Goal: Download file/media

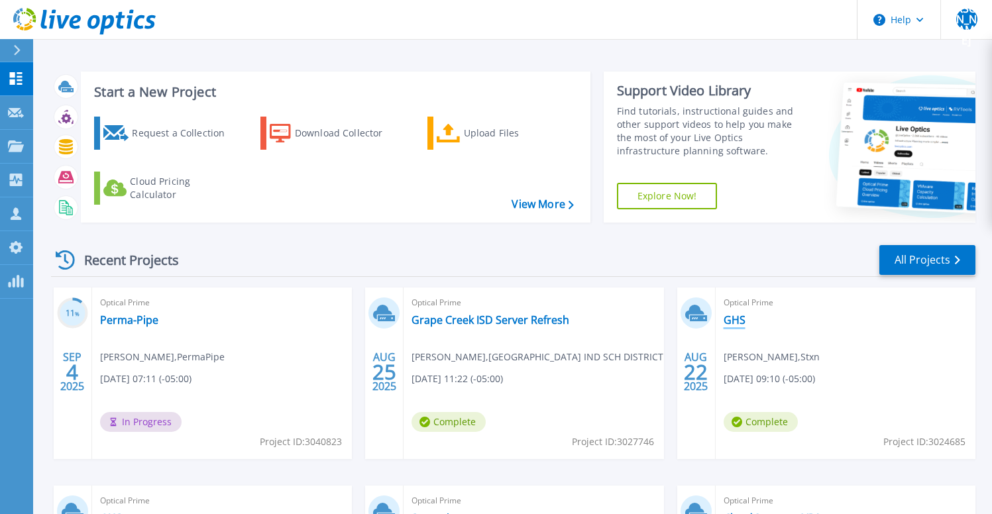
click at [736, 319] on link "GHS" at bounding box center [735, 319] width 22 height 13
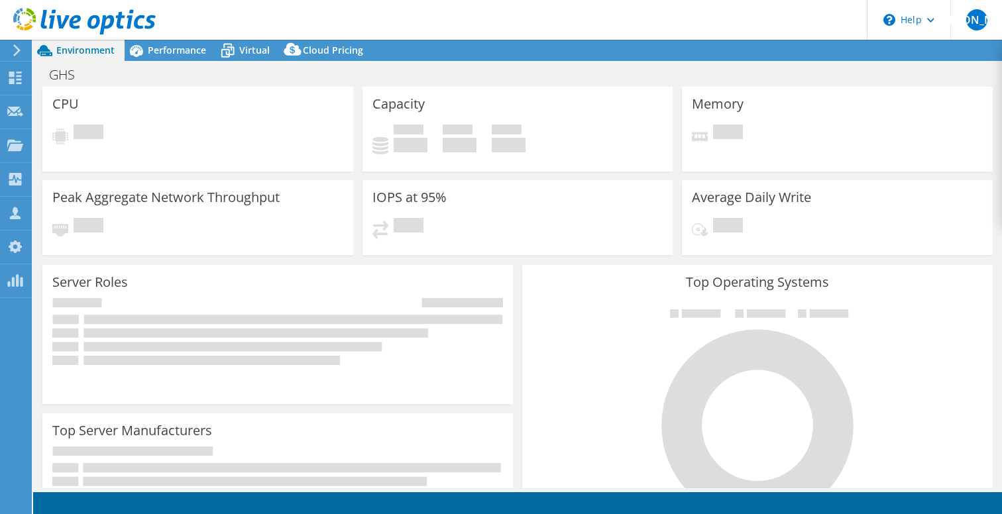
select select "USD"
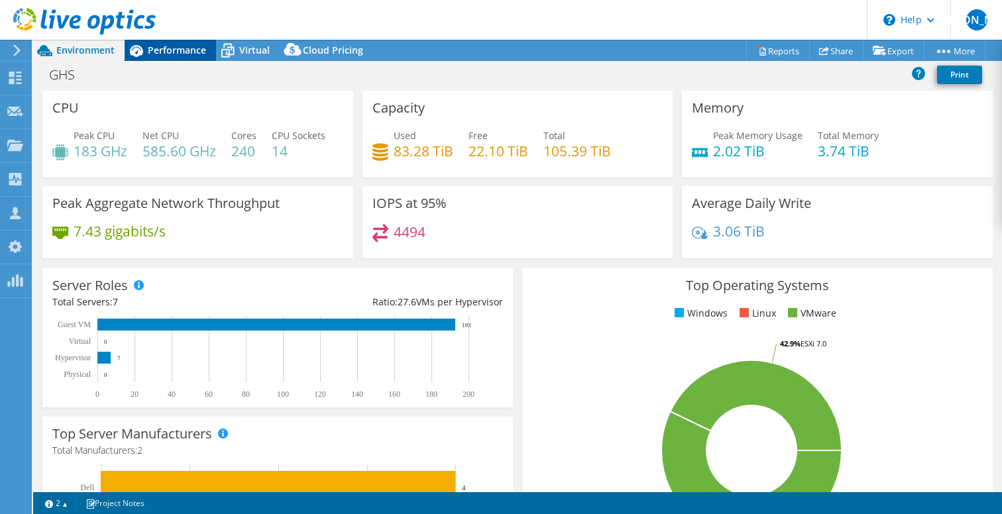
click at [180, 52] on span "Performance" at bounding box center [177, 50] width 58 height 13
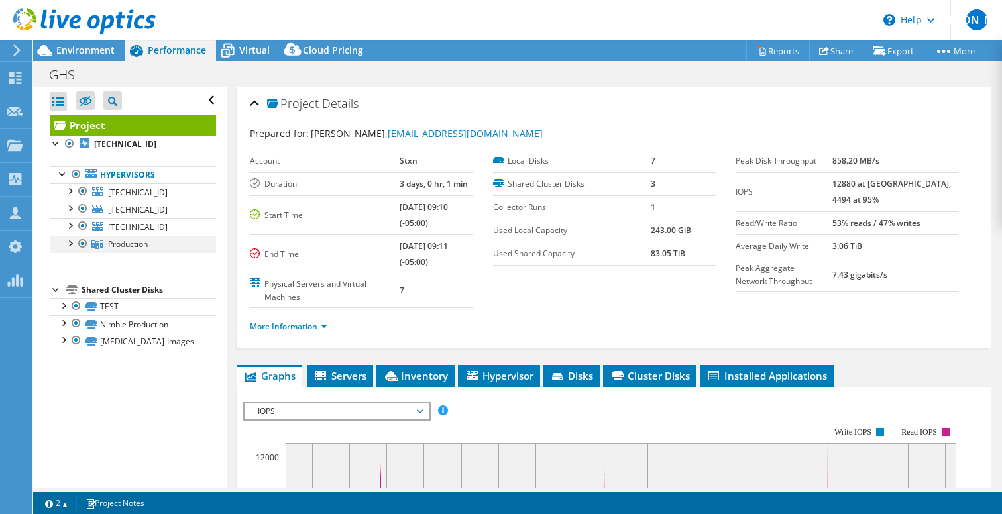
click at [71, 243] on div at bounding box center [69, 242] width 13 height 13
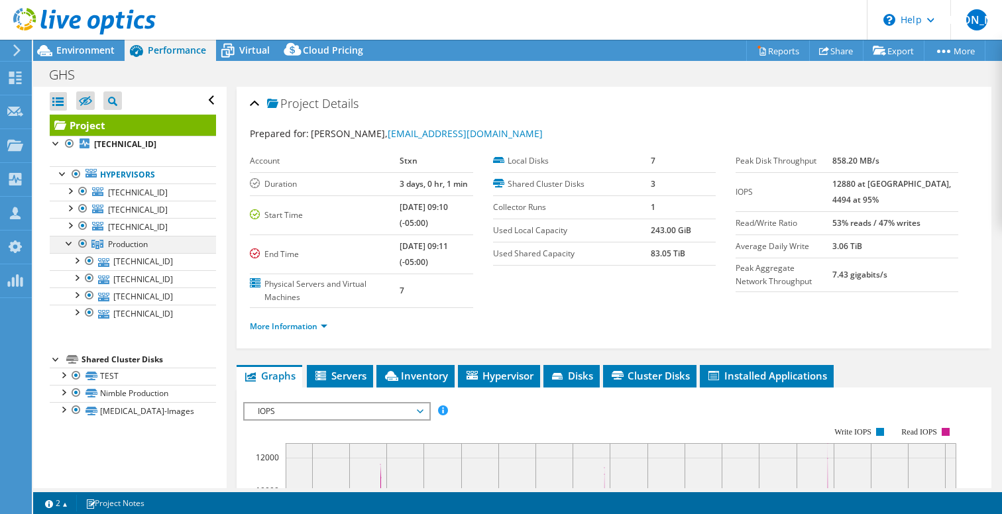
click at [71, 243] on div at bounding box center [69, 242] width 13 height 13
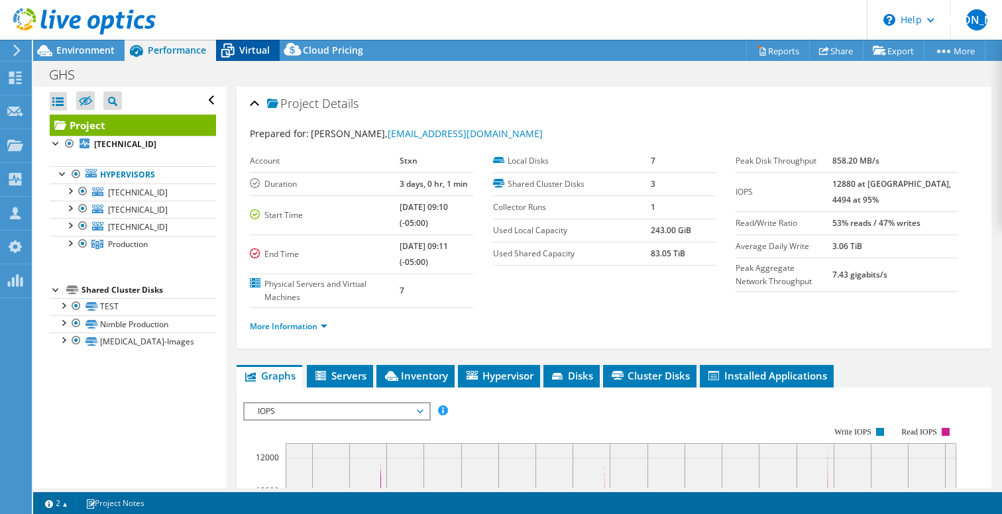
click at [243, 49] on span "Virtual" at bounding box center [254, 50] width 30 height 13
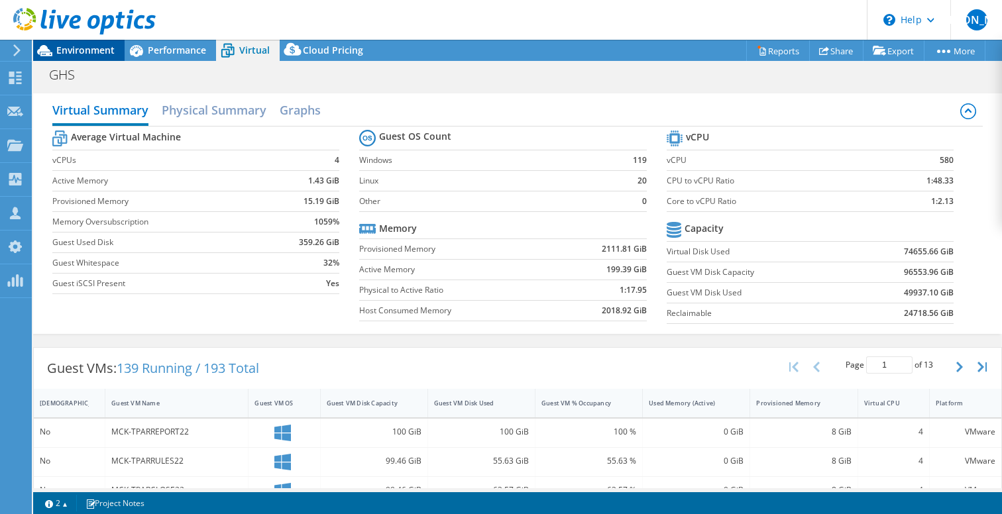
click at [80, 50] on span "Environment" at bounding box center [85, 50] width 58 height 13
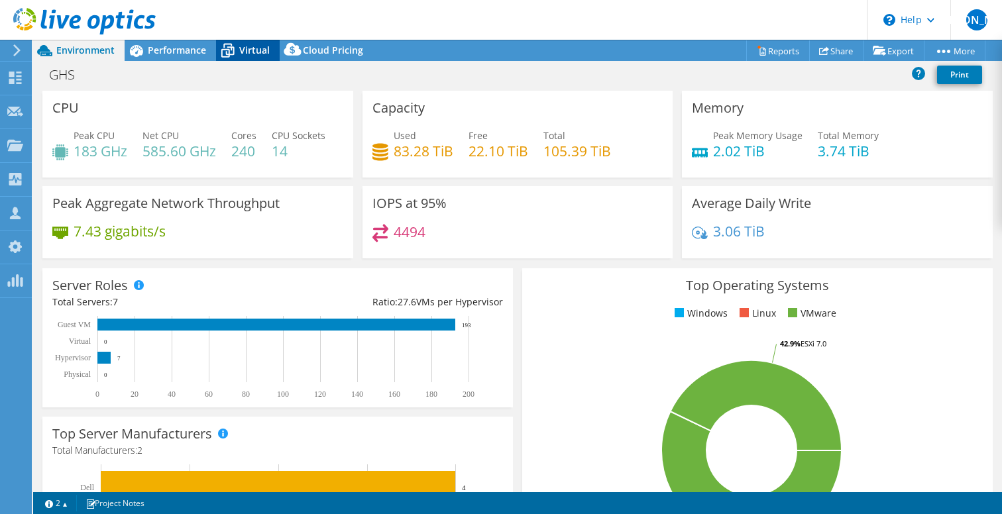
click at [256, 44] on span "Virtual" at bounding box center [254, 50] width 30 height 13
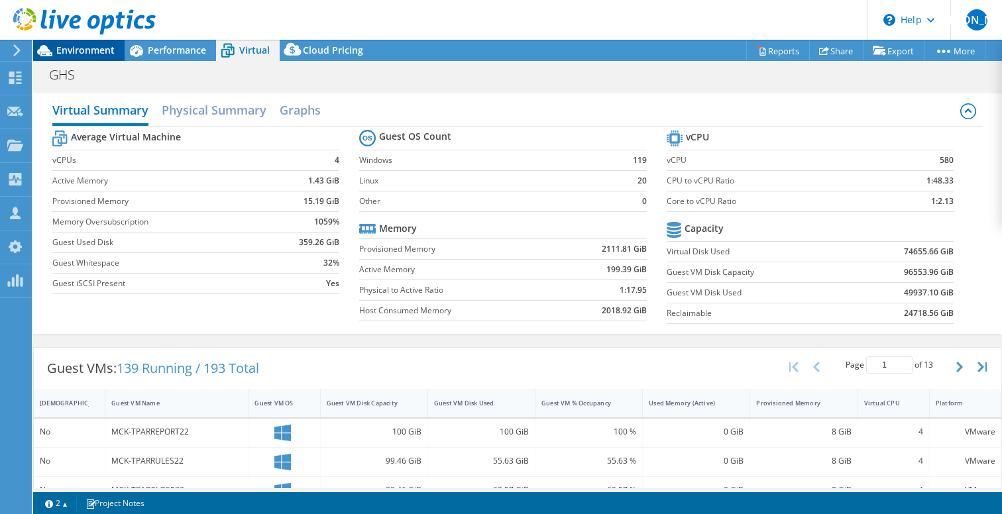
click at [114, 52] on div "Environment" at bounding box center [78, 50] width 91 height 21
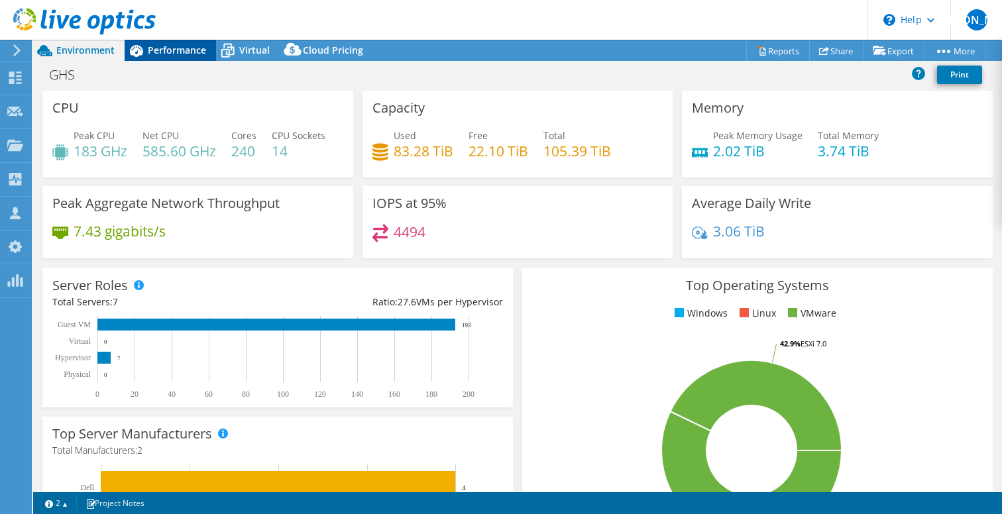
click at [180, 47] on span "Performance" at bounding box center [177, 50] width 58 height 13
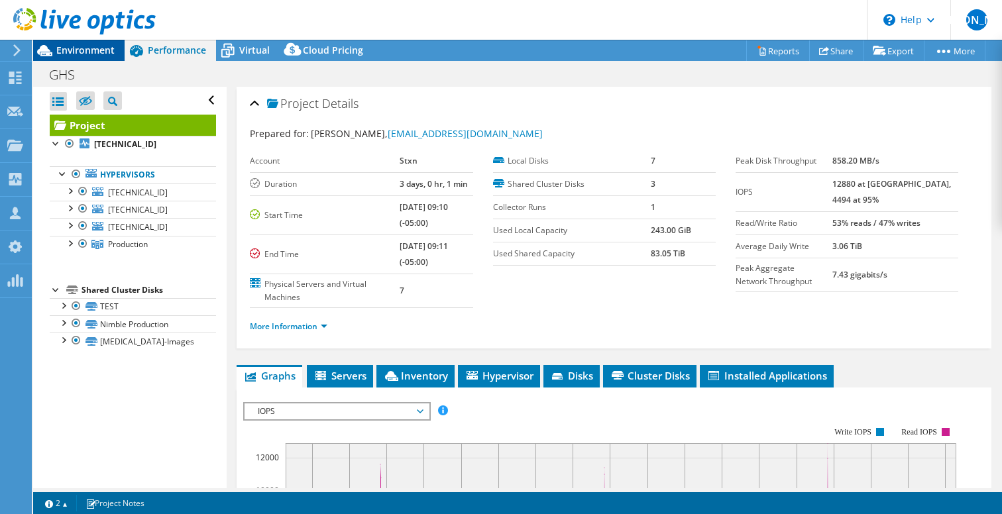
click at [115, 48] on div "Environment" at bounding box center [78, 50] width 91 height 21
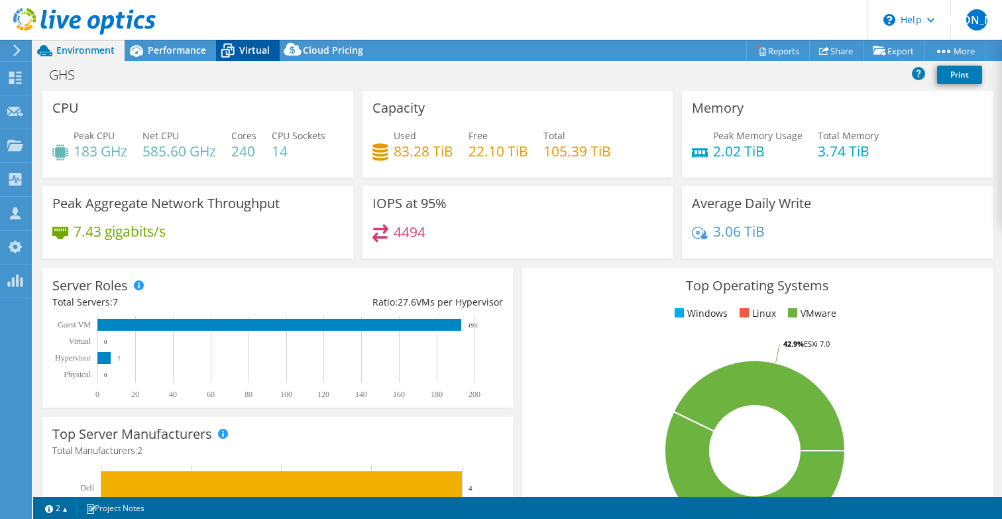
click at [247, 53] on span "Virtual" at bounding box center [254, 50] width 30 height 13
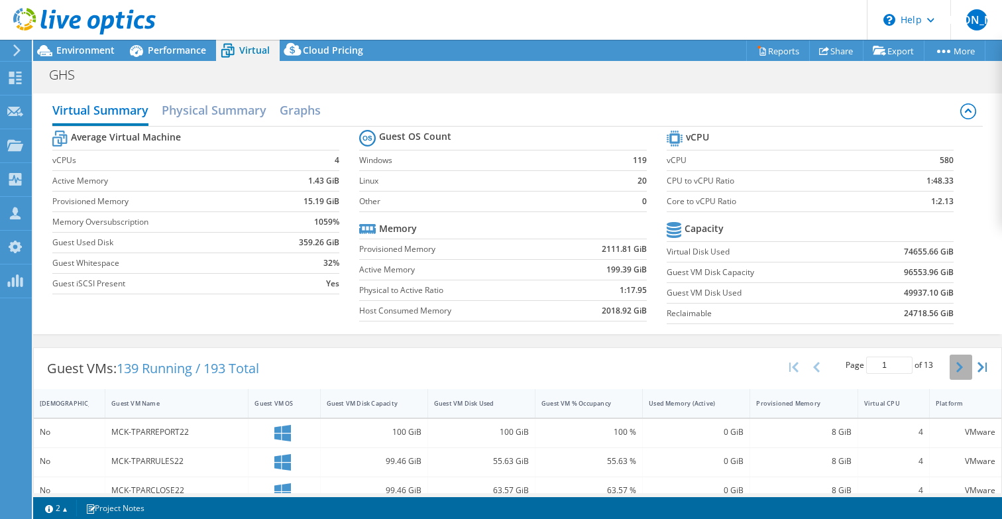
click at [956, 370] on icon "button" at bounding box center [959, 367] width 7 height 11
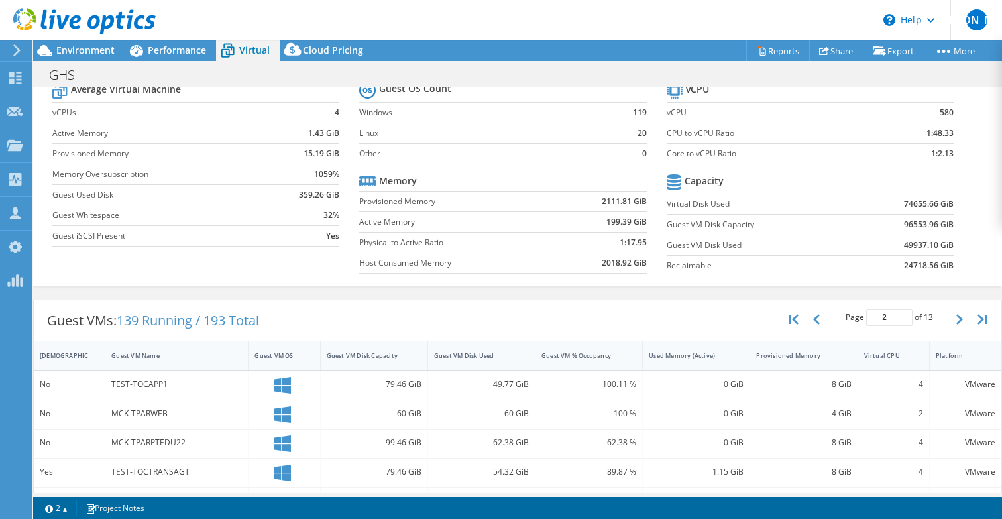
scroll to position [37, 0]
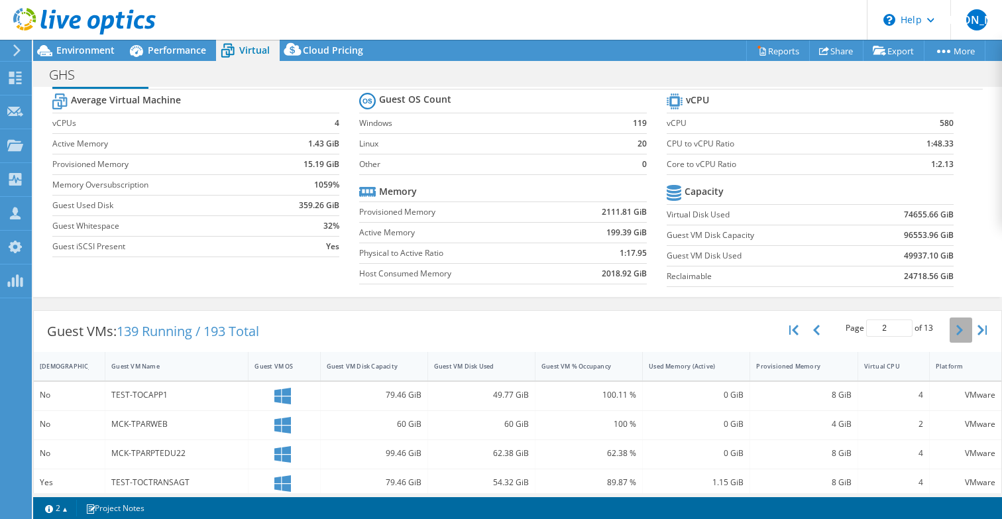
click at [956, 330] on icon "button" at bounding box center [959, 330] width 7 height 11
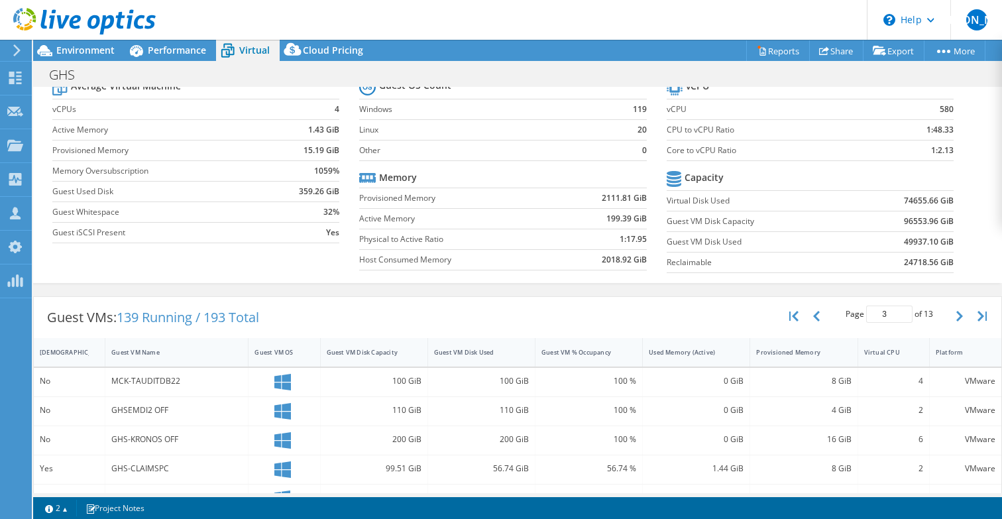
scroll to position [0, 0]
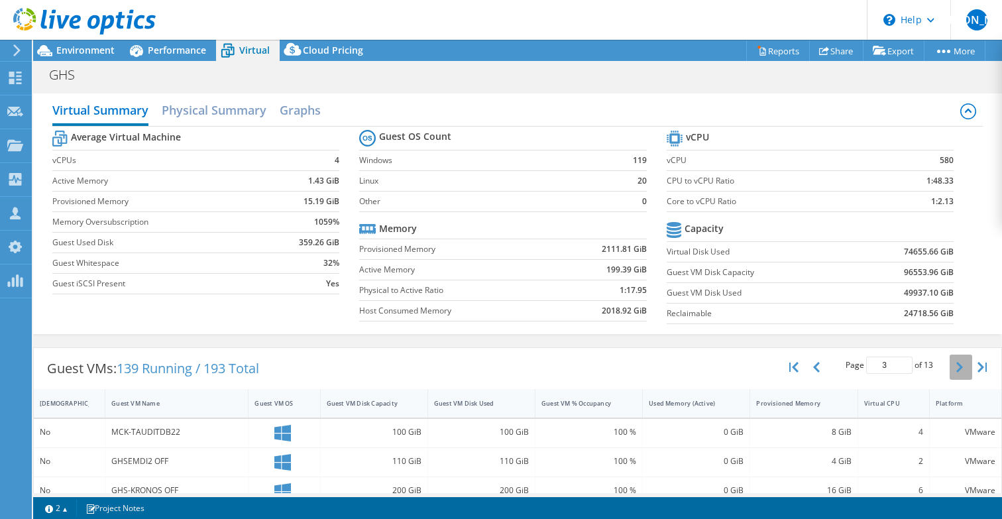
click at [949, 371] on button "button" at bounding box center [960, 366] width 23 height 25
type input "4"
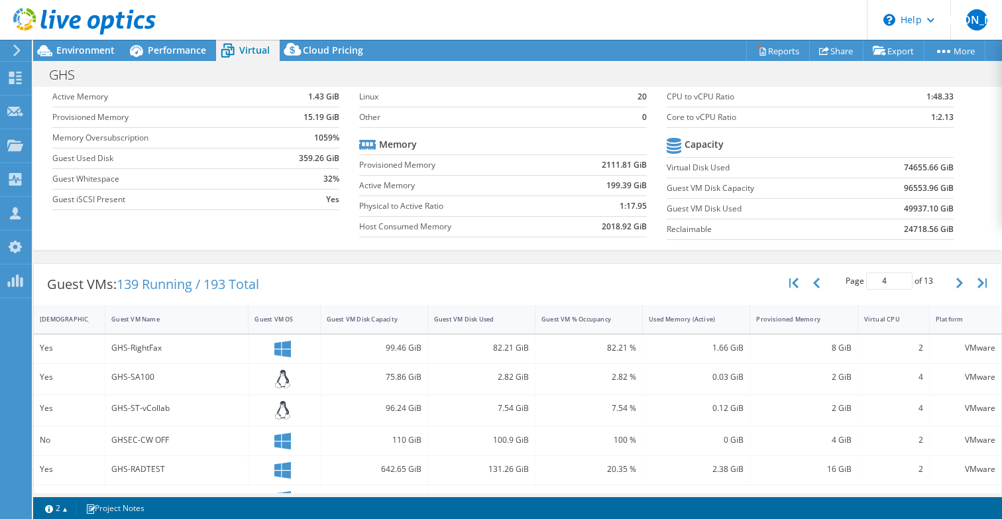
scroll to position [81, 0]
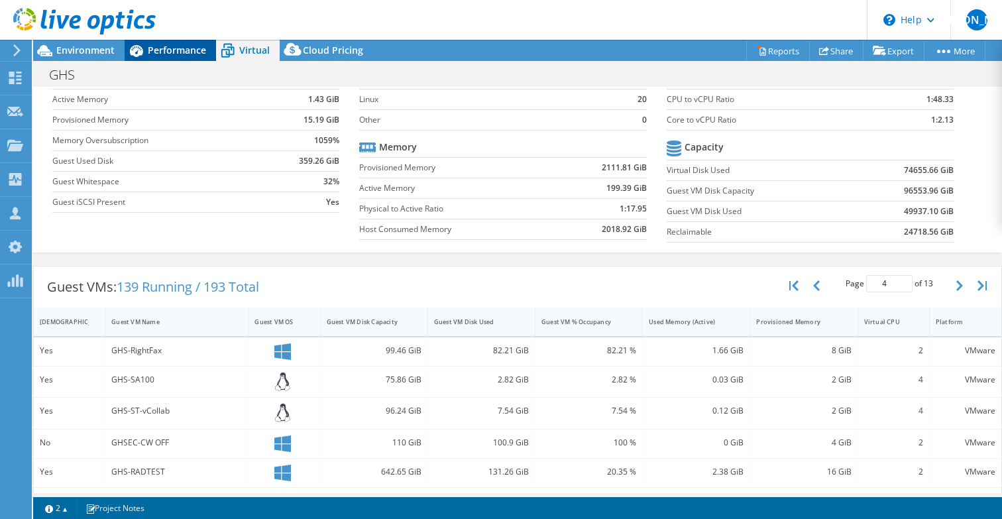
click at [168, 52] on span "Performance" at bounding box center [177, 50] width 58 height 13
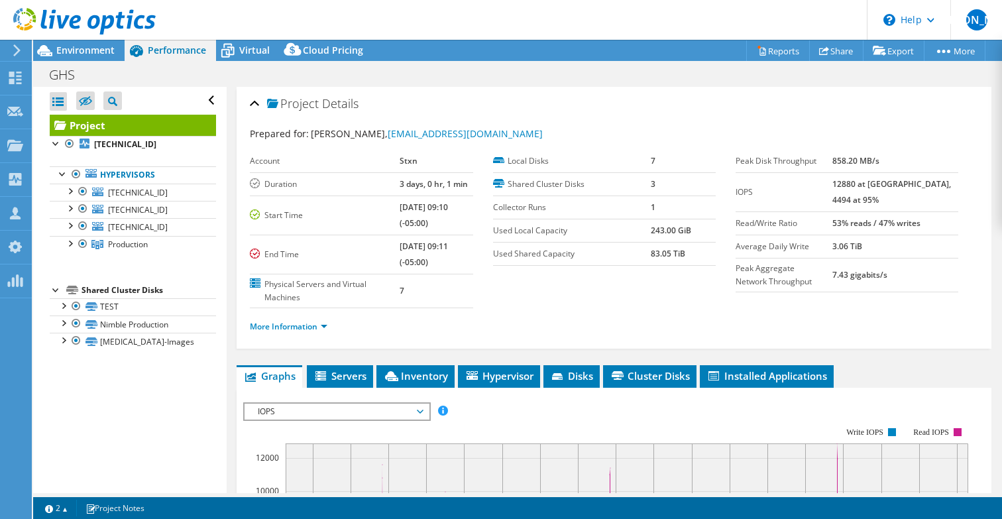
scroll to position [0, 0]
click at [71, 244] on div at bounding box center [69, 242] width 13 height 13
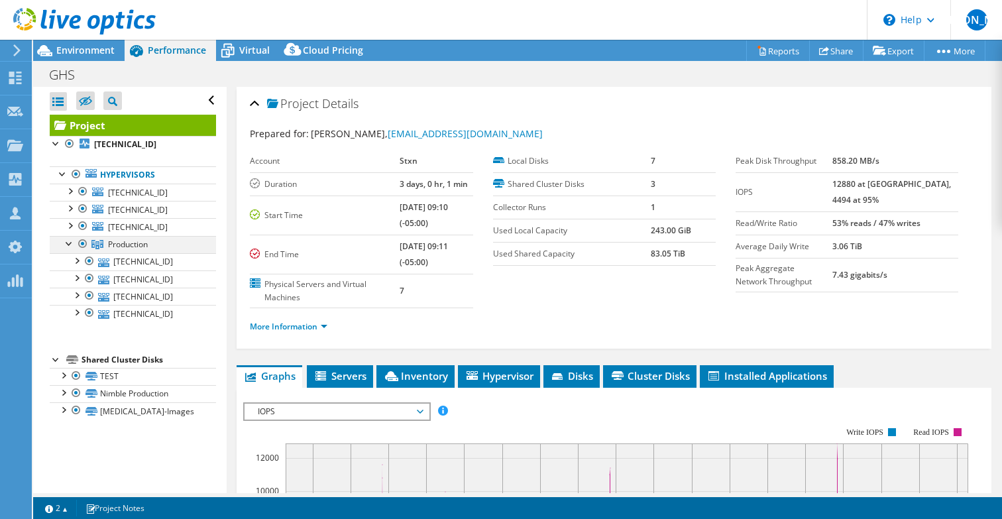
click at [71, 243] on div at bounding box center [69, 242] width 13 height 13
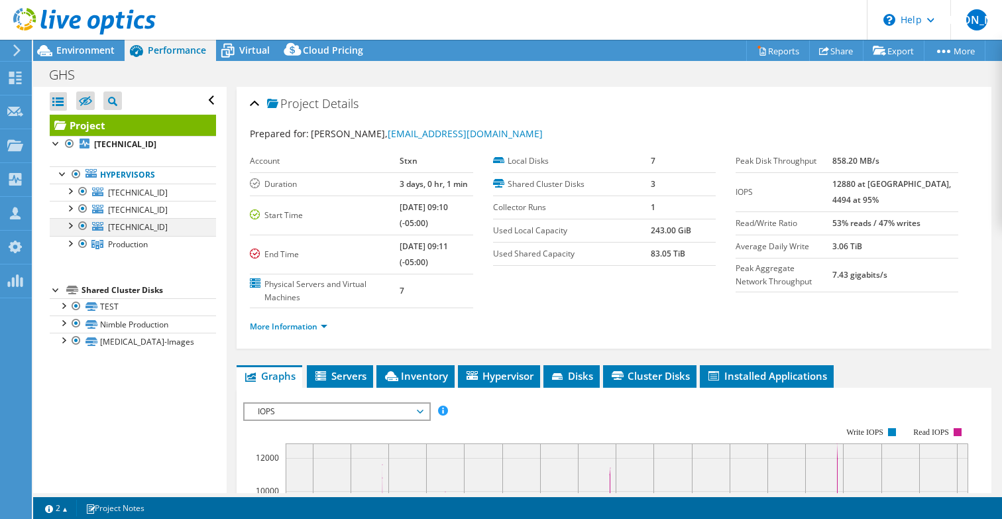
click at [79, 226] on div at bounding box center [82, 226] width 13 height 16
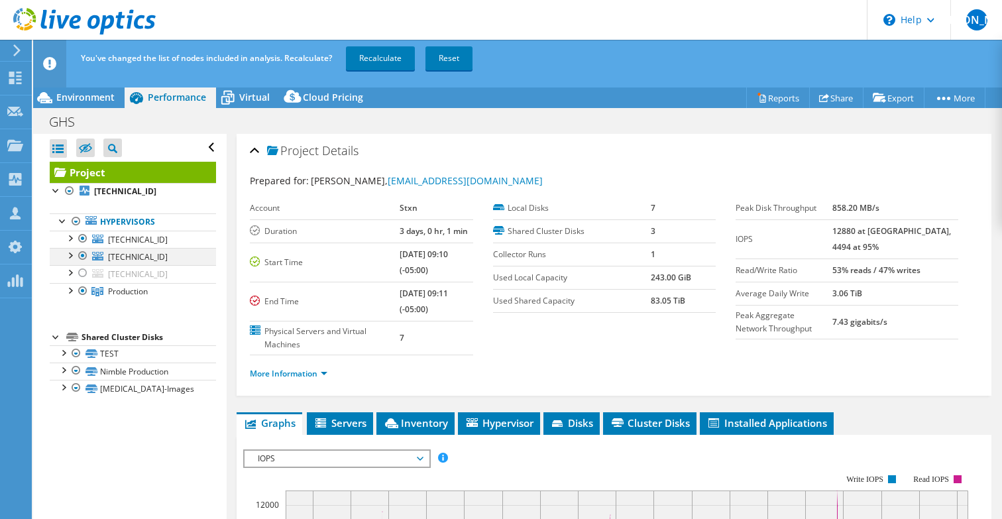
click at [84, 253] on div at bounding box center [82, 256] width 13 height 16
click at [84, 237] on div at bounding box center [82, 239] width 13 height 16
click at [385, 58] on link "Recalculate" at bounding box center [380, 58] width 69 height 24
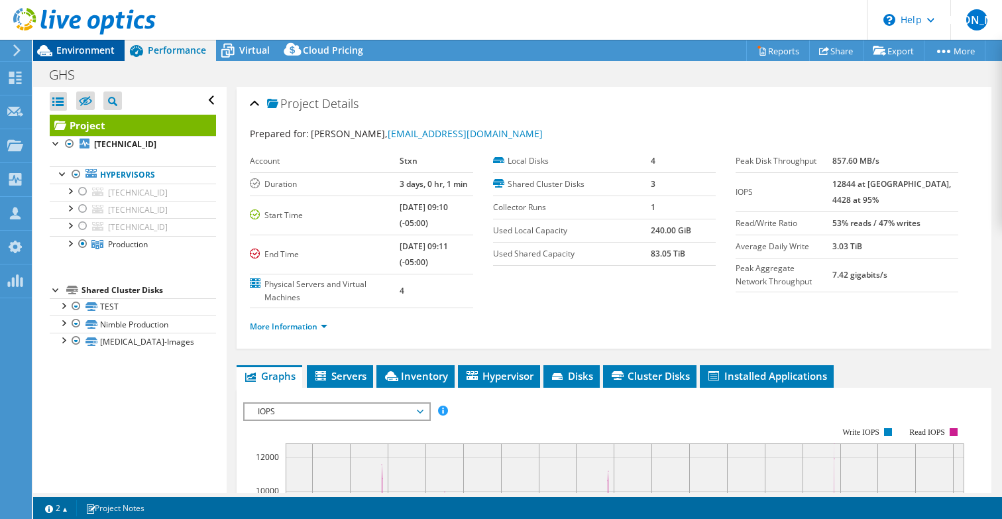
click at [81, 51] on span "Environment" at bounding box center [85, 50] width 58 height 13
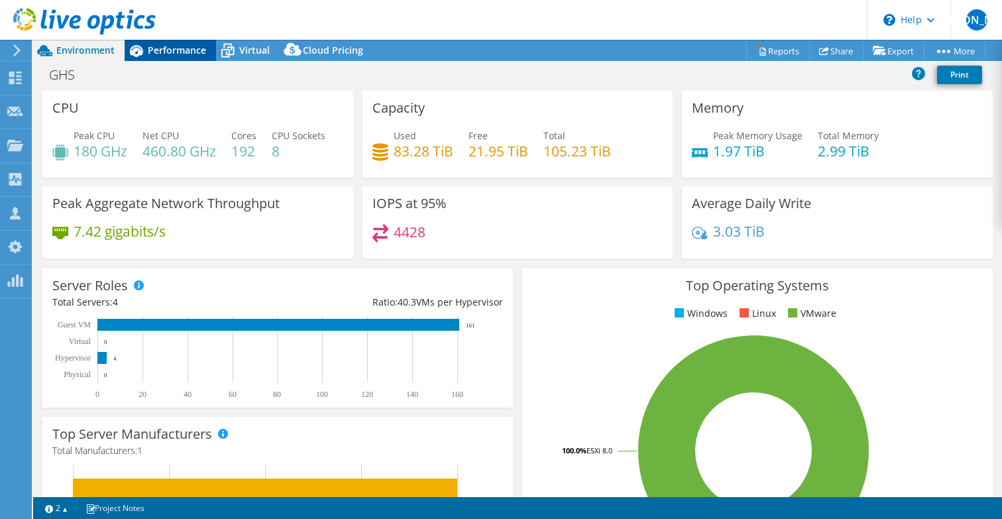
click at [178, 52] on span "Performance" at bounding box center [177, 50] width 58 height 13
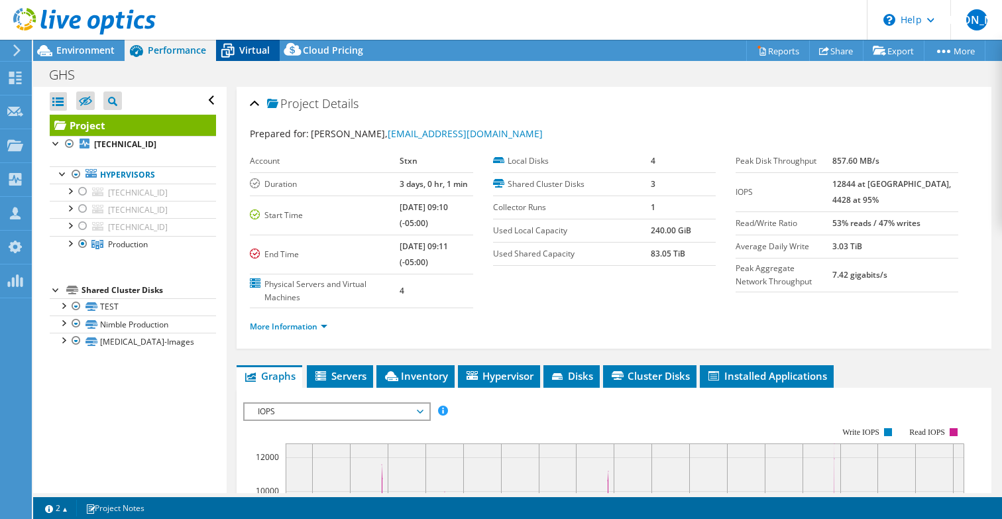
click at [248, 52] on span "Virtual" at bounding box center [254, 50] width 30 height 13
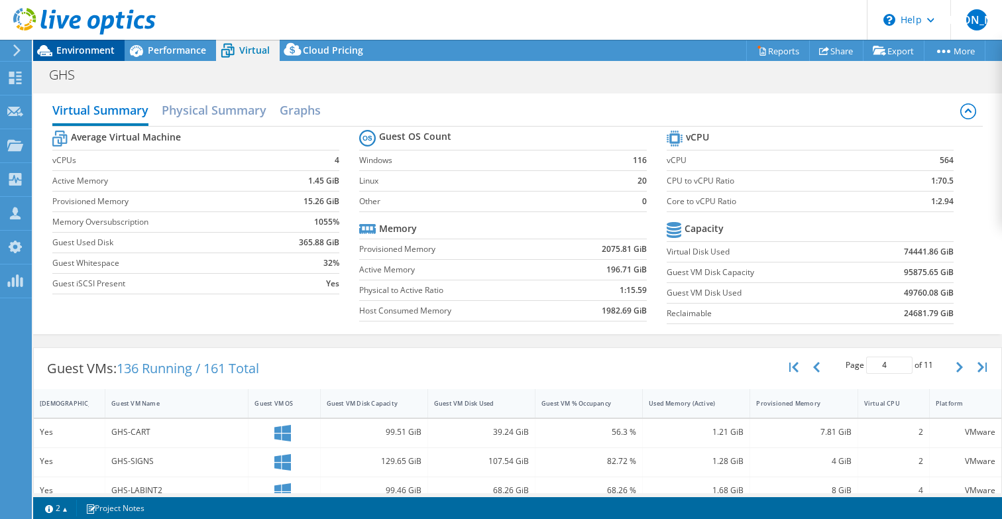
click at [94, 48] on span "Environment" at bounding box center [85, 50] width 58 height 13
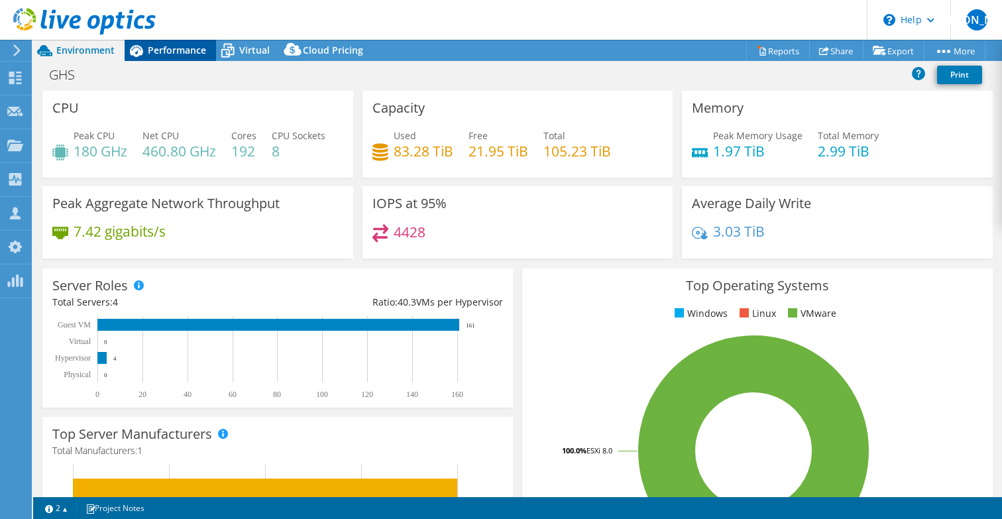
click at [184, 50] on span "Performance" at bounding box center [177, 50] width 58 height 13
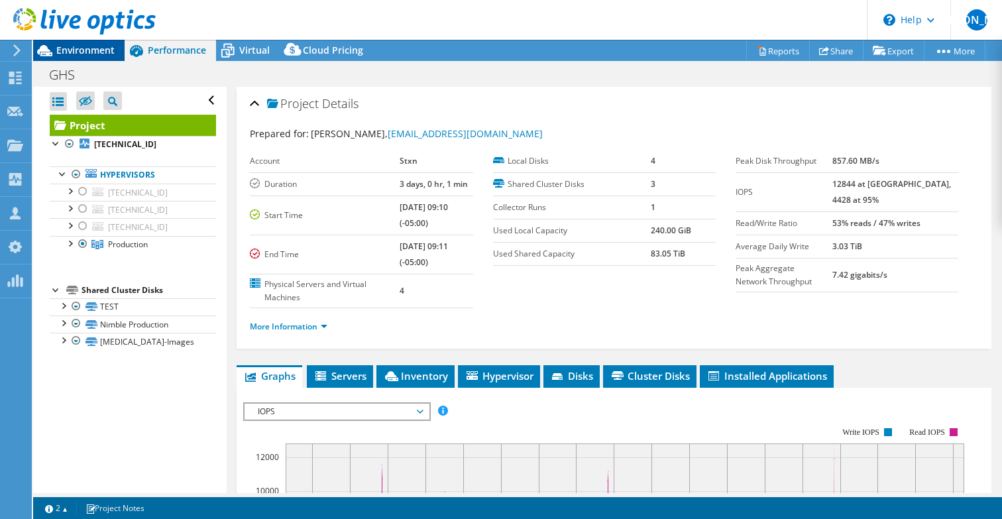
click at [93, 50] on span "Environment" at bounding box center [85, 50] width 58 height 13
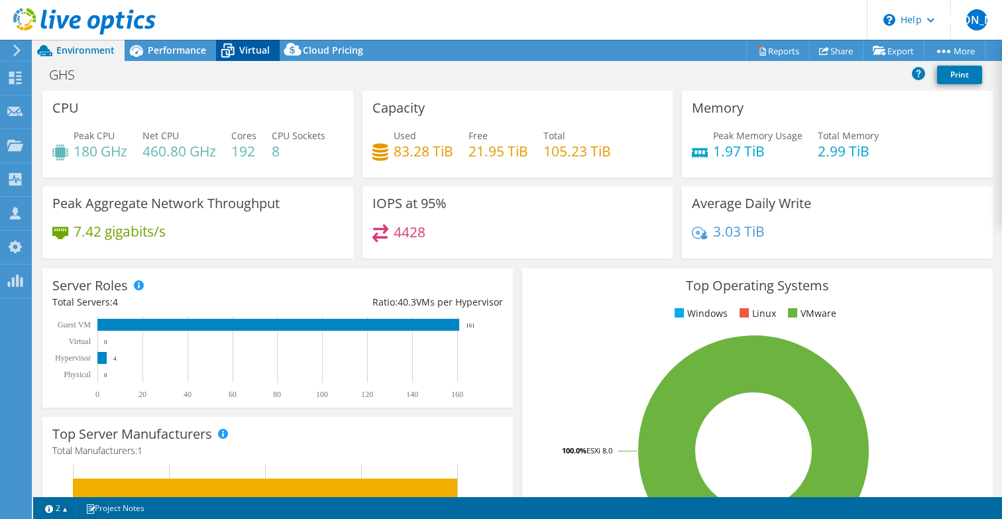
click at [237, 49] on icon at bounding box center [227, 50] width 23 height 23
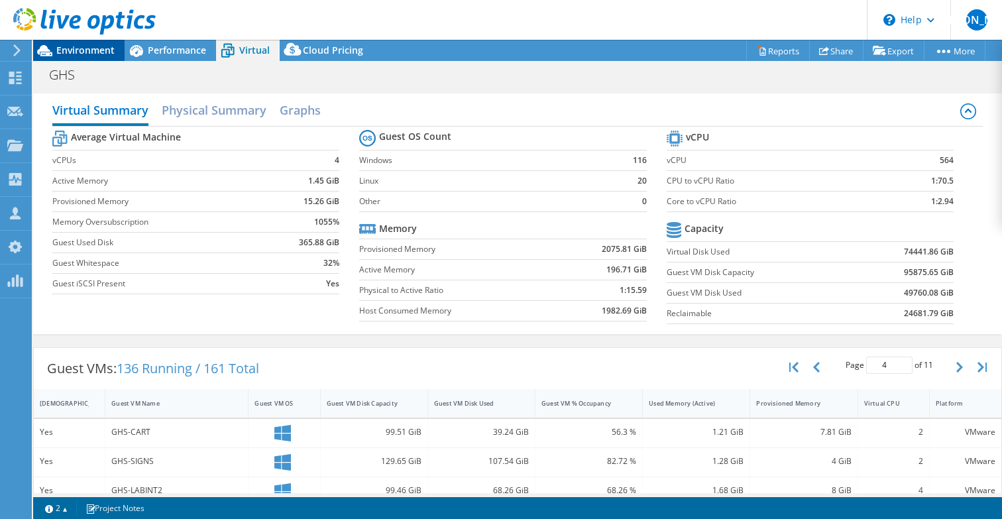
click at [64, 56] on span "Environment" at bounding box center [85, 50] width 58 height 13
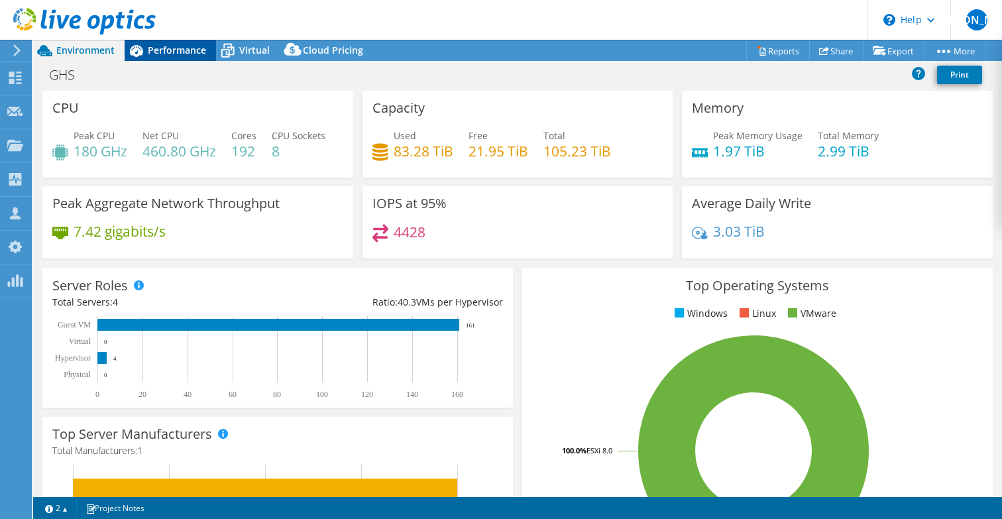
click at [195, 52] on span "Performance" at bounding box center [177, 50] width 58 height 13
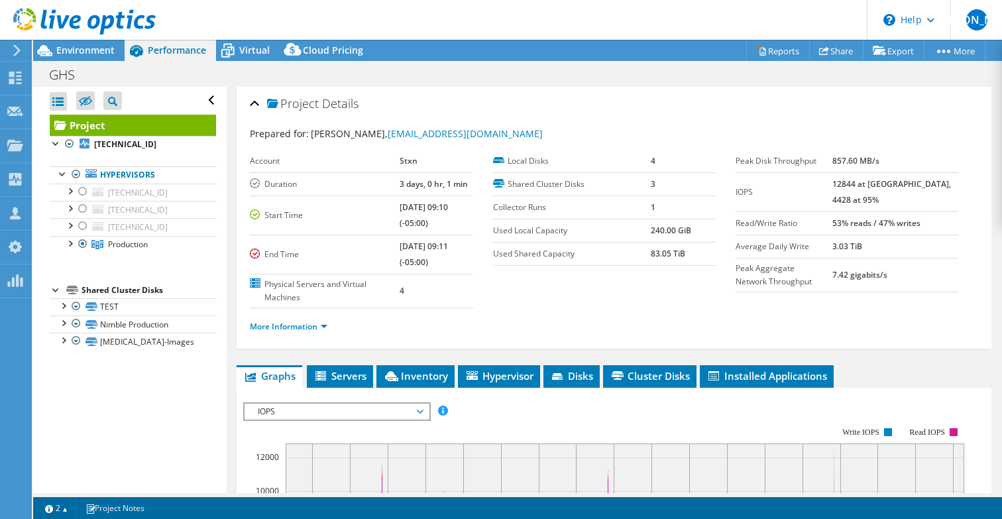
scroll to position [249, 0]
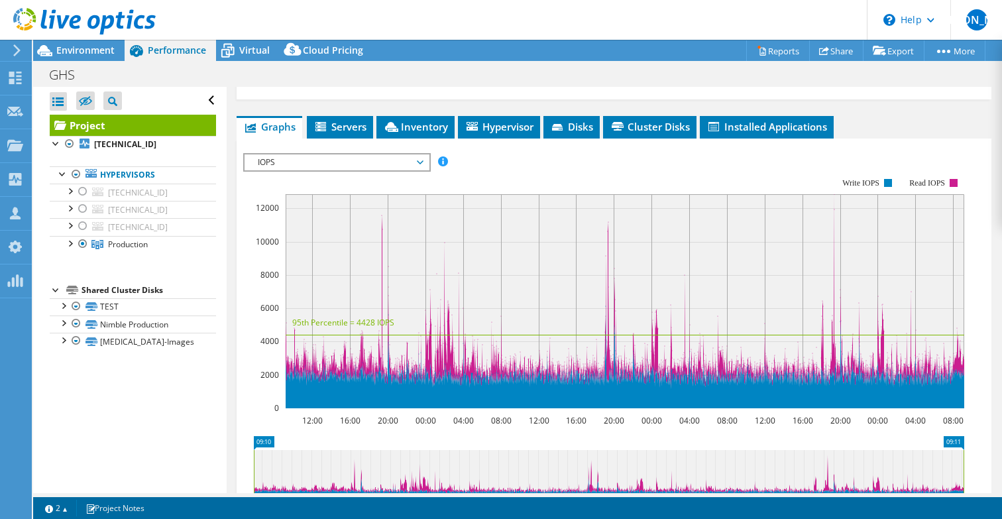
click at [395, 162] on span "IOPS" at bounding box center [336, 162] width 170 height 16
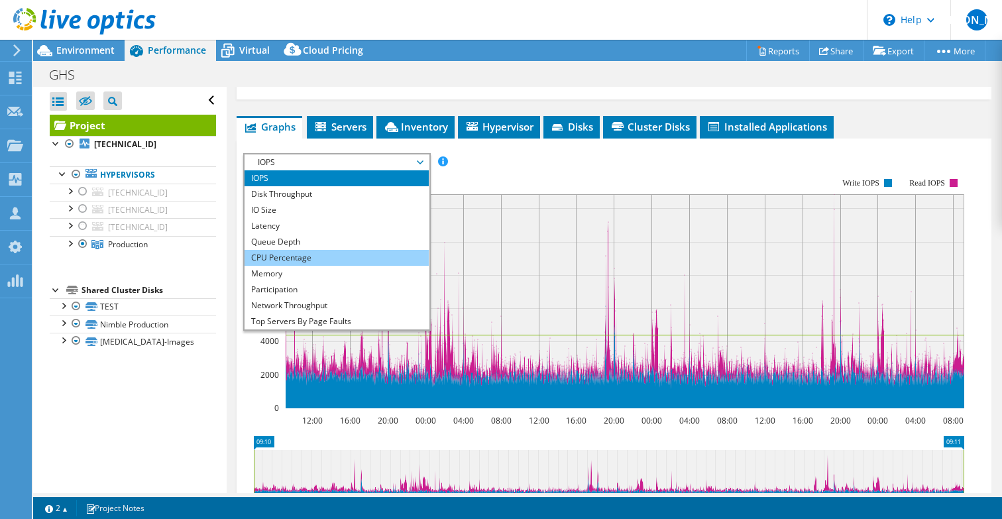
click at [346, 254] on li "CPU Percentage" at bounding box center [336, 258] width 184 height 16
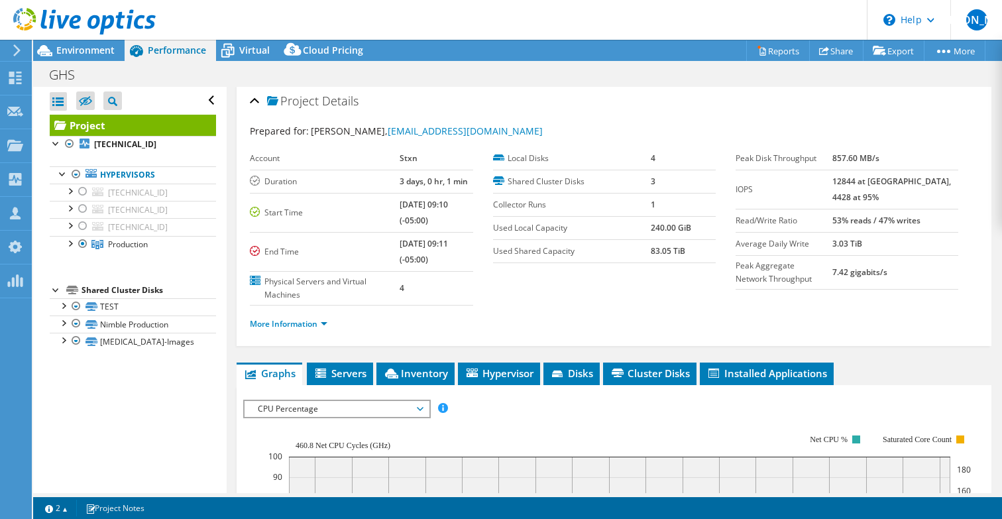
scroll to position [0, 0]
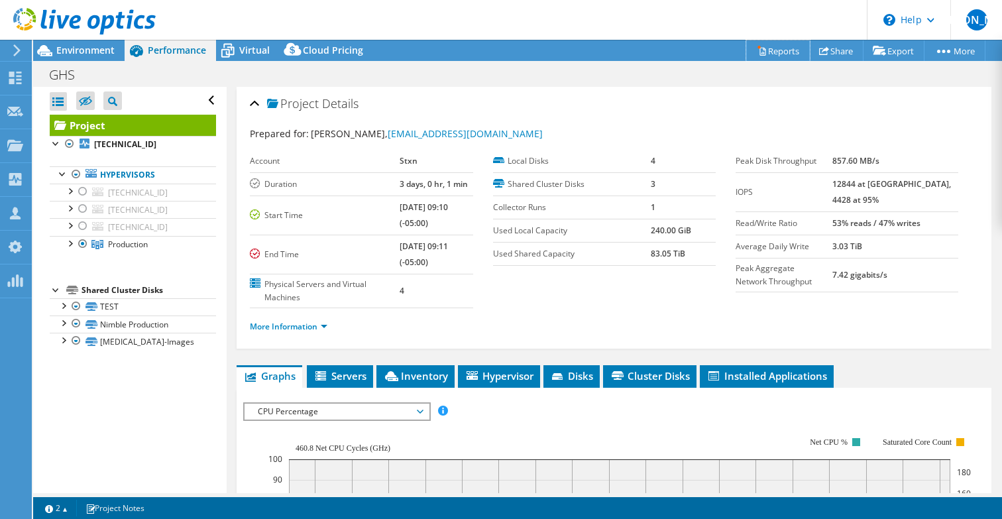
click at [773, 53] on link "Reports" at bounding box center [778, 50] width 64 height 21
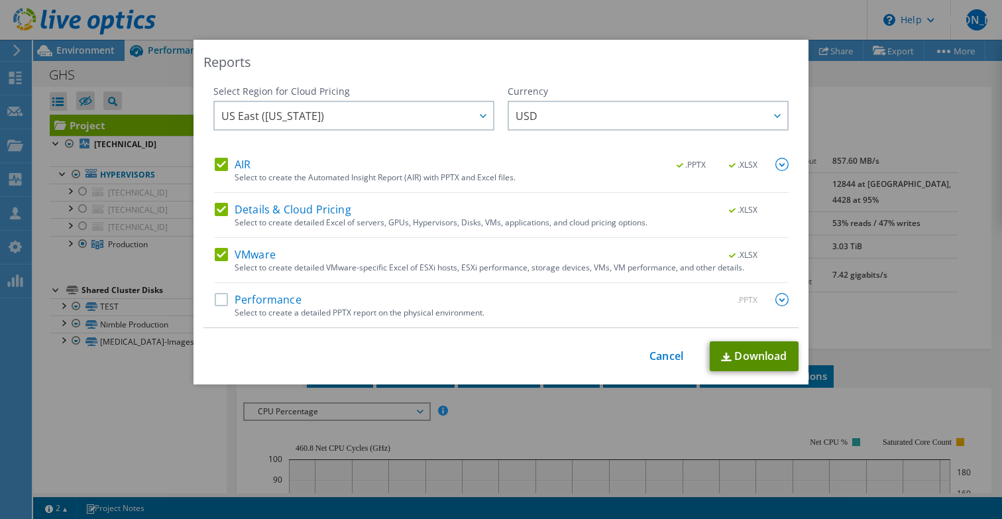
click at [741, 354] on link "Download" at bounding box center [754, 356] width 89 height 30
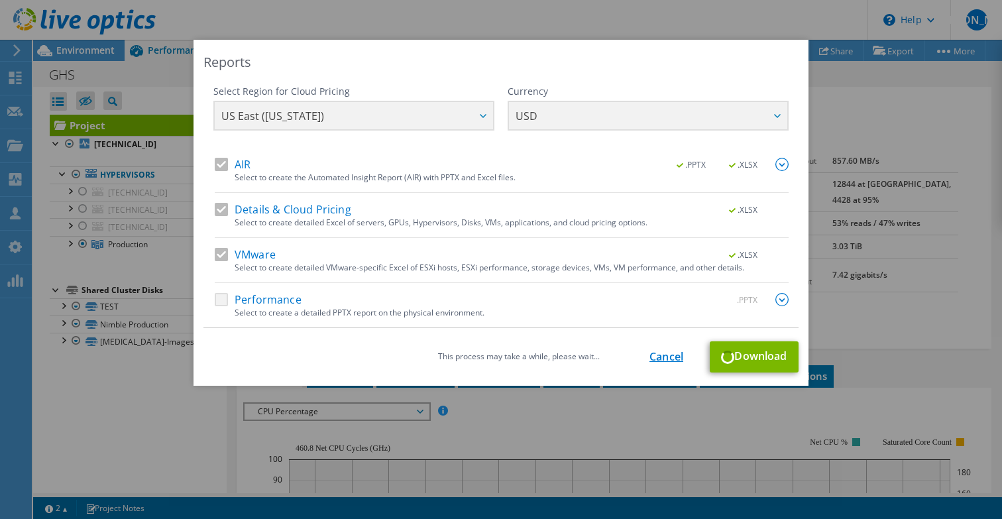
click at [660, 356] on link "Cancel" at bounding box center [666, 357] width 34 height 13
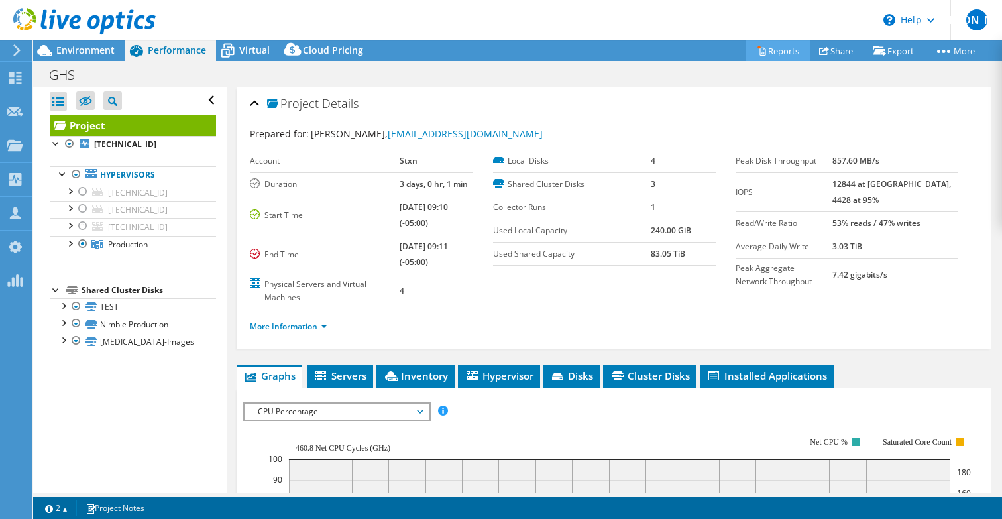
click at [771, 48] on link "Reports" at bounding box center [778, 50] width 64 height 21
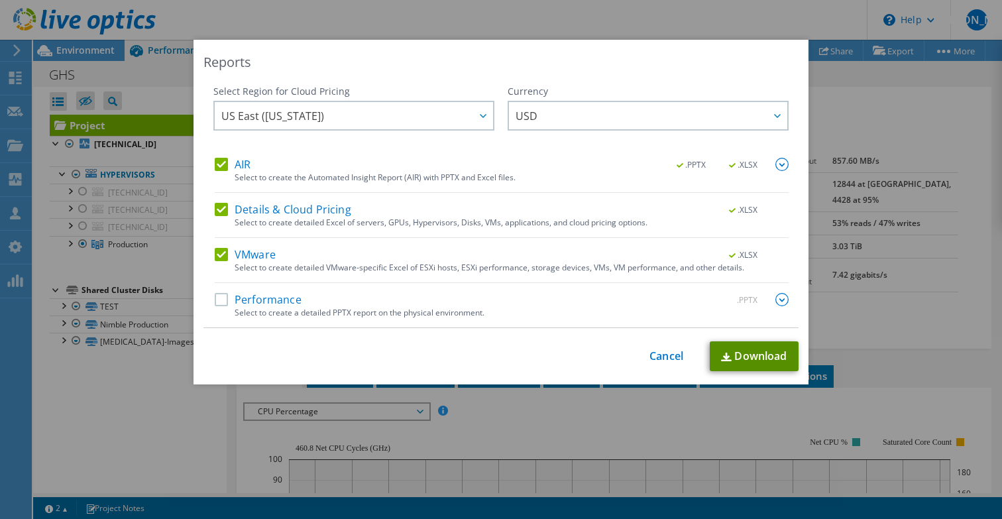
click at [746, 354] on link "Download" at bounding box center [754, 356] width 89 height 30
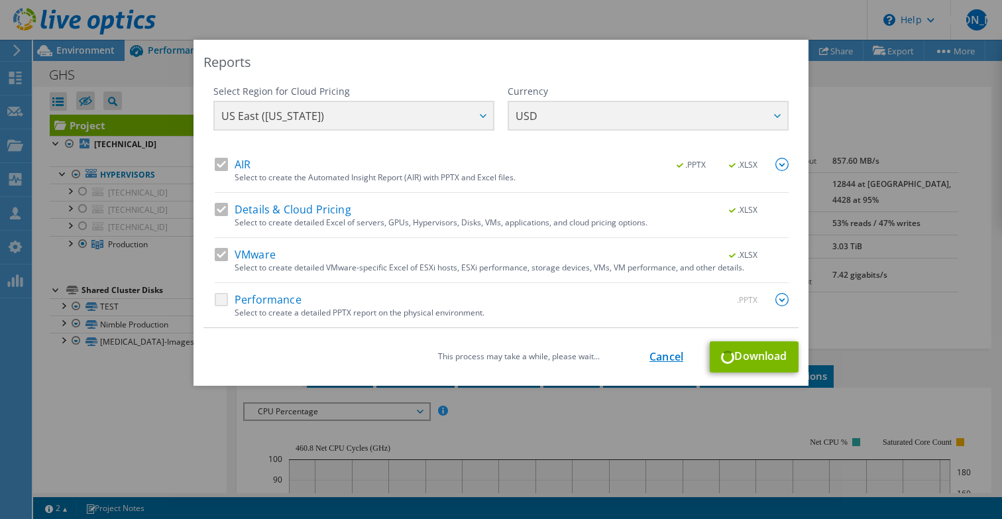
click at [653, 356] on link "Cancel" at bounding box center [666, 357] width 34 height 13
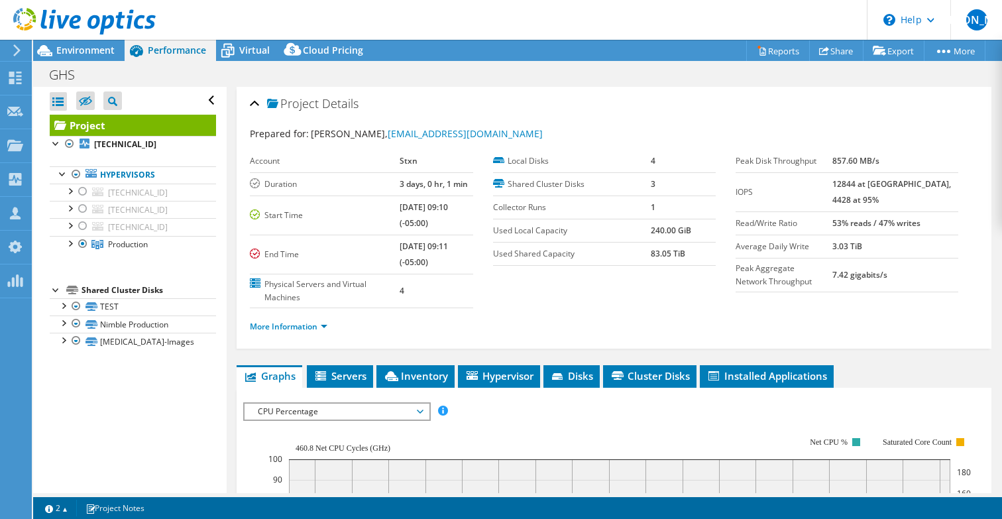
click at [83, 15] on icon at bounding box center [84, 21] width 142 height 27
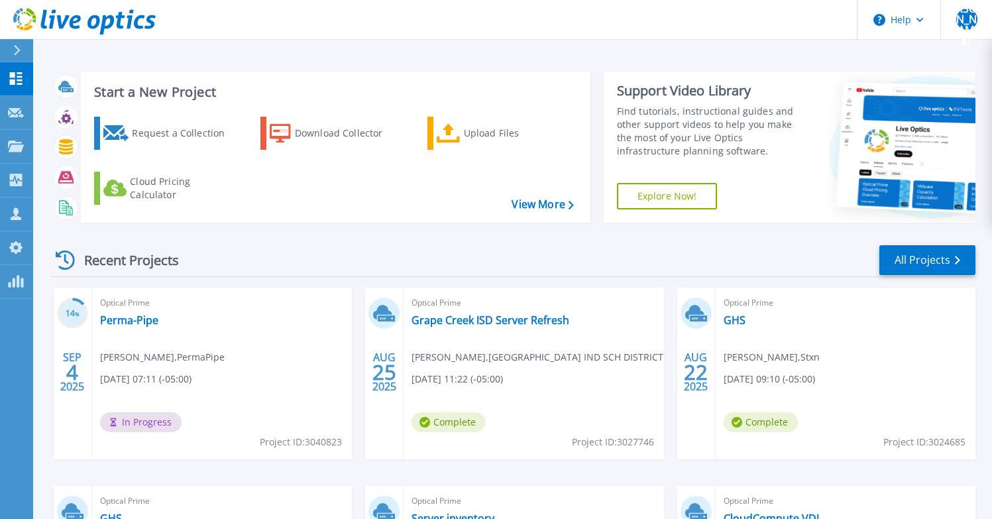
click at [511, 248] on div "Recent Projects All Projects" at bounding box center [513, 260] width 924 height 33
click at [738, 317] on link "GHS" at bounding box center [735, 319] width 22 height 13
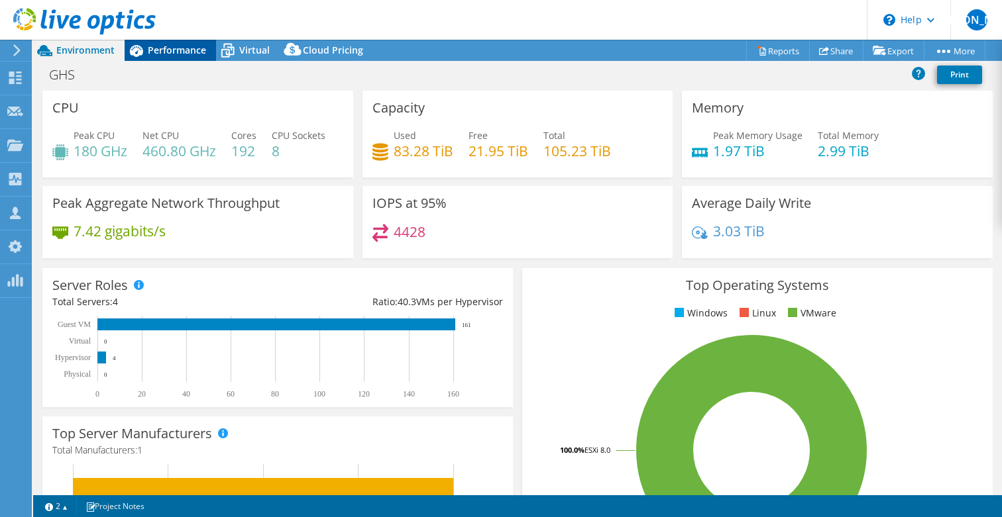
click at [183, 48] on span "Performance" at bounding box center [177, 50] width 58 height 13
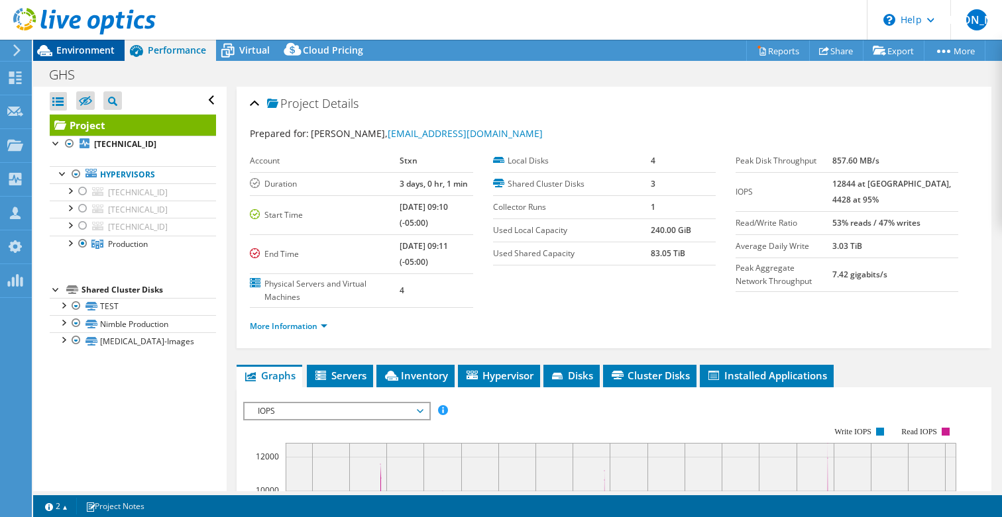
click at [99, 53] on span "Environment" at bounding box center [85, 50] width 58 height 13
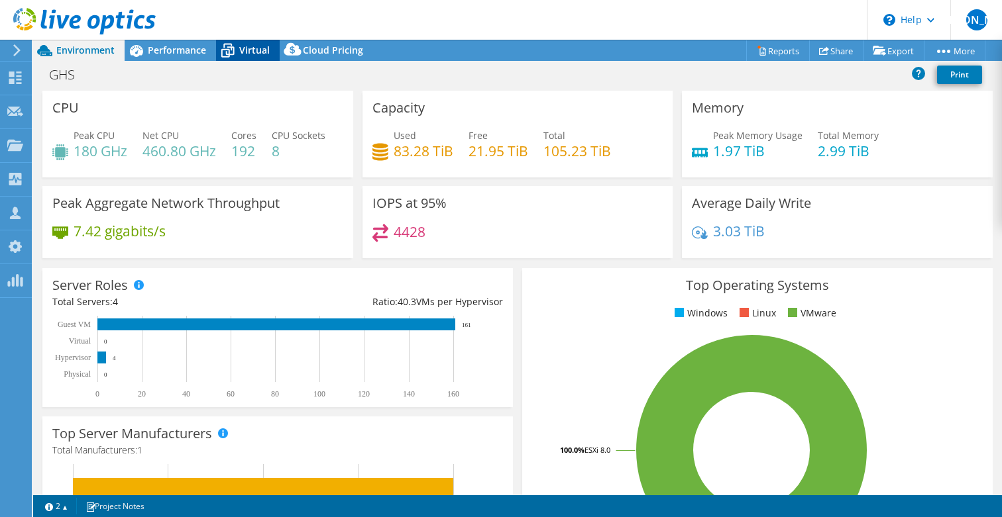
click at [266, 46] on span "Virtual" at bounding box center [254, 50] width 30 height 13
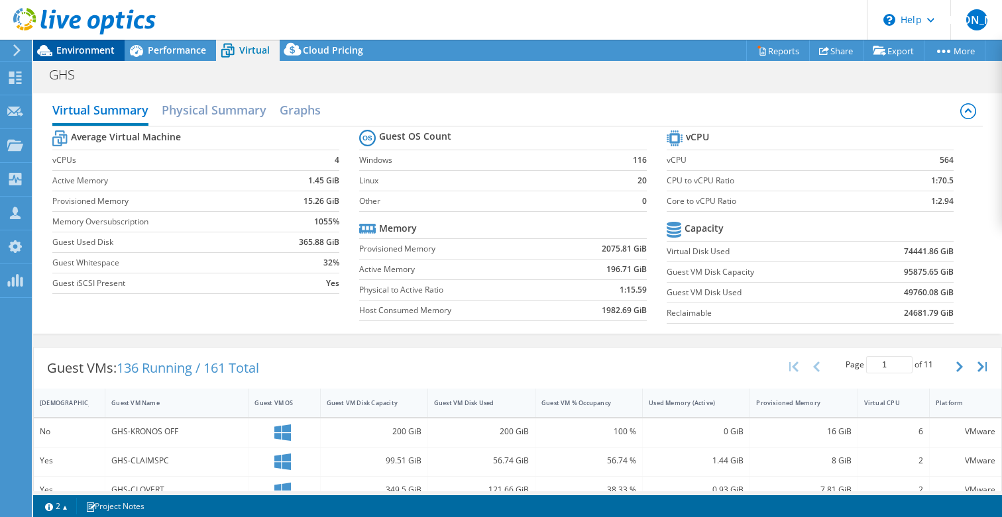
click at [91, 48] on span "Environment" at bounding box center [85, 50] width 58 height 13
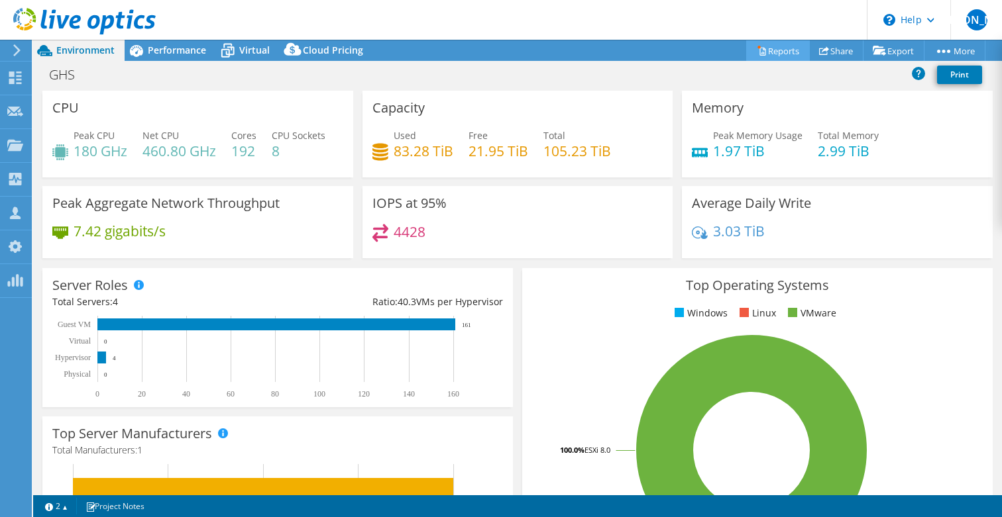
click at [776, 48] on link "Reports" at bounding box center [778, 50] width 64 height 21
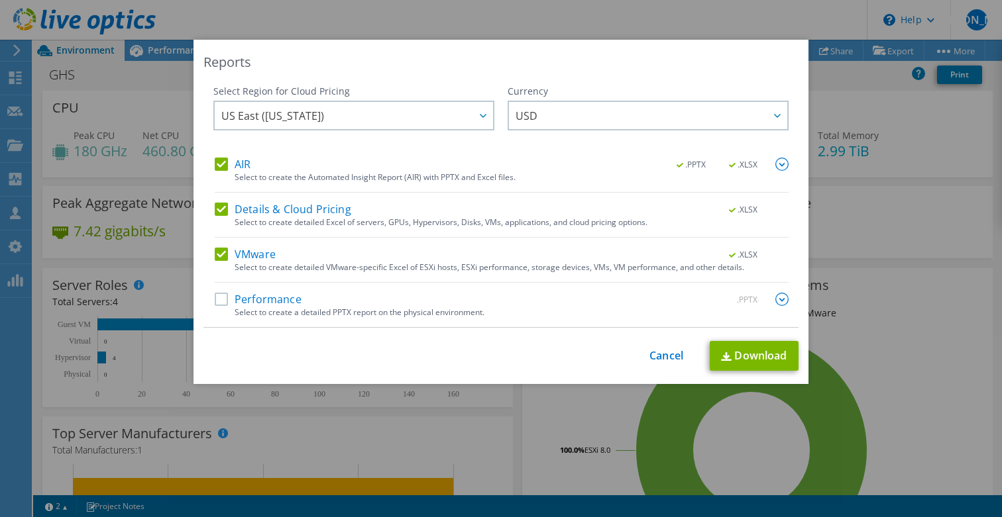
click at [219, 297] on label "Performance" at bounding box center [258, 299] width 87 height 13
click at [0, 0] on input "Performance" at bounding box center [0, 0] width 0 height 0
click at [747, 356] on link "Download" at bounding box center [754, 356] width 89 height 30
